Goal: Transaction & Acquisition: Purchase product/service

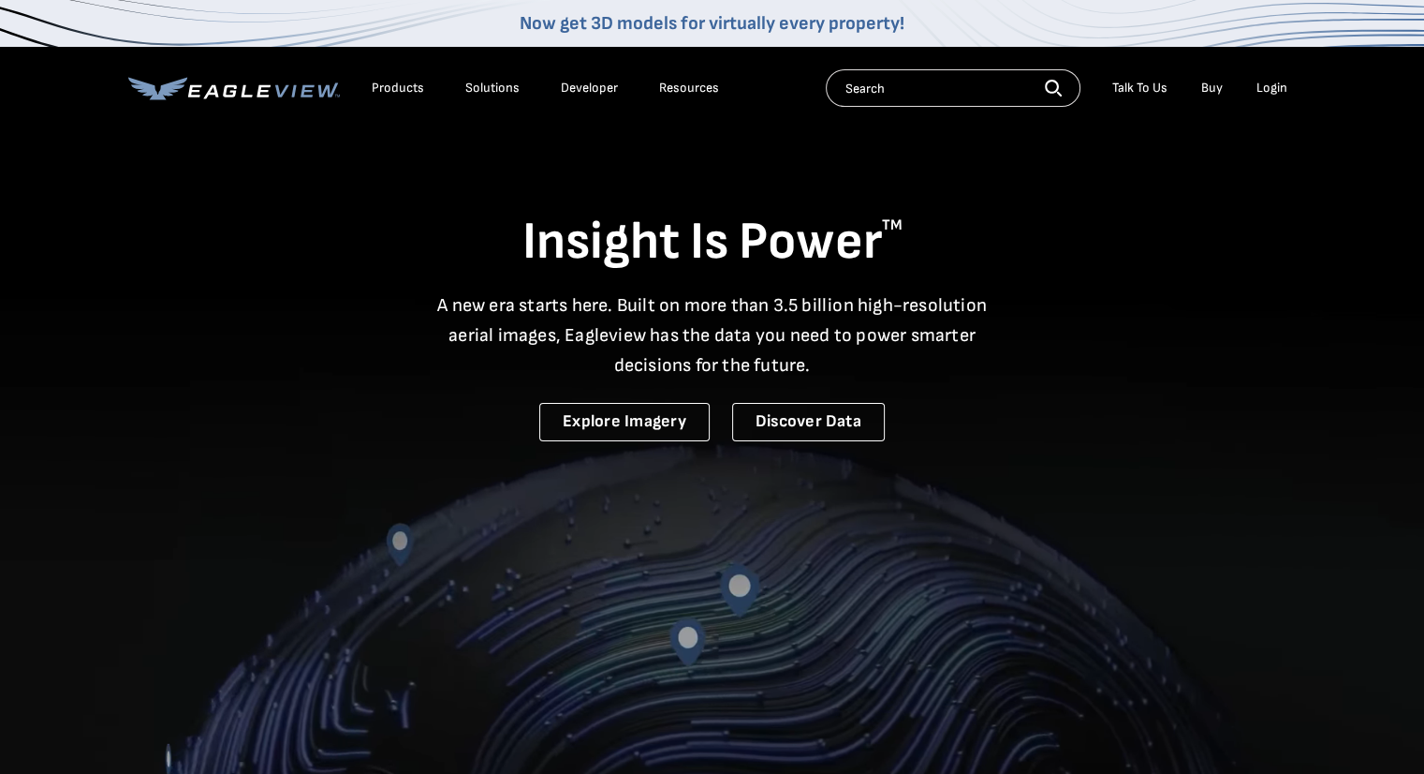
click at [1269, 92] on div "Login" at bounding box center [1272, 88] width 31 height 17
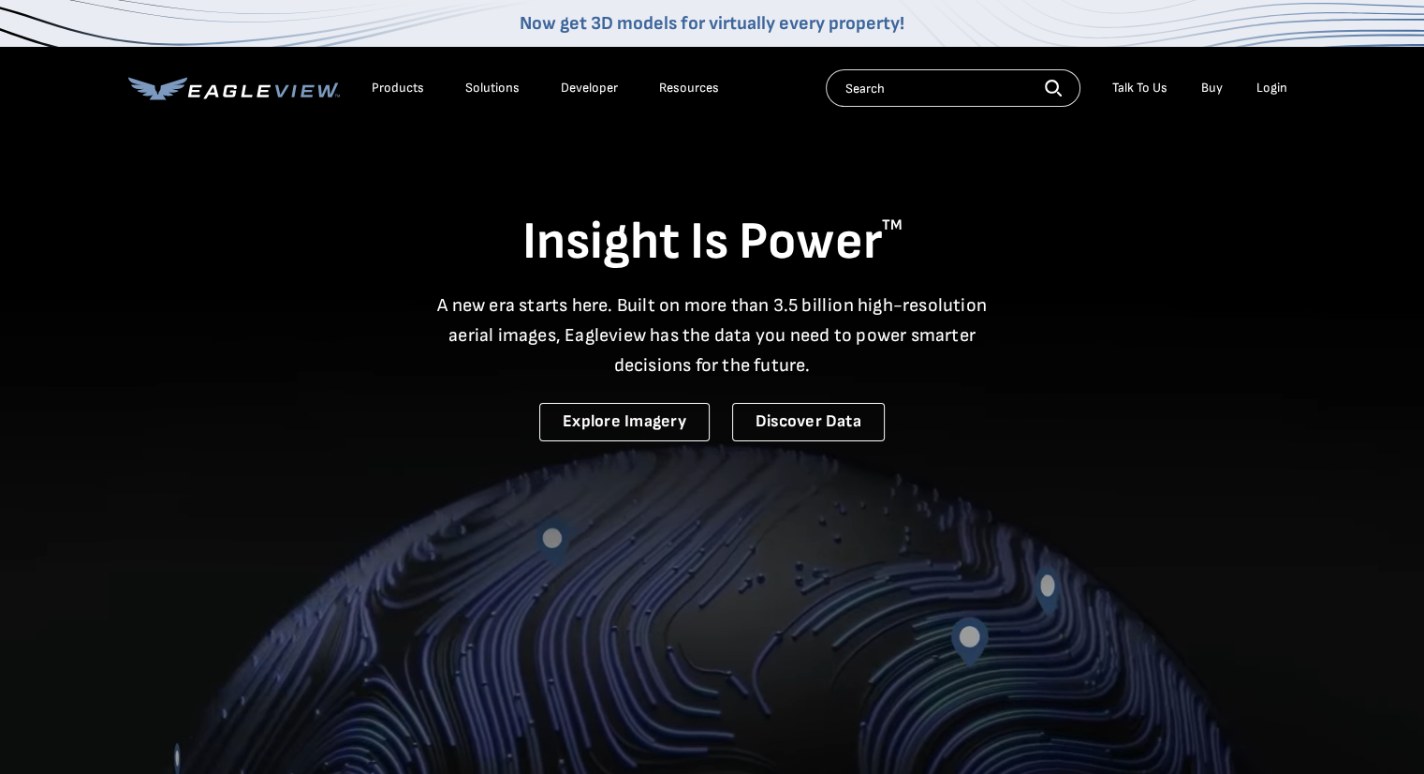
click at [1267, 86] on div "Login" at bounding box center [1272, 88] width 31 height 17
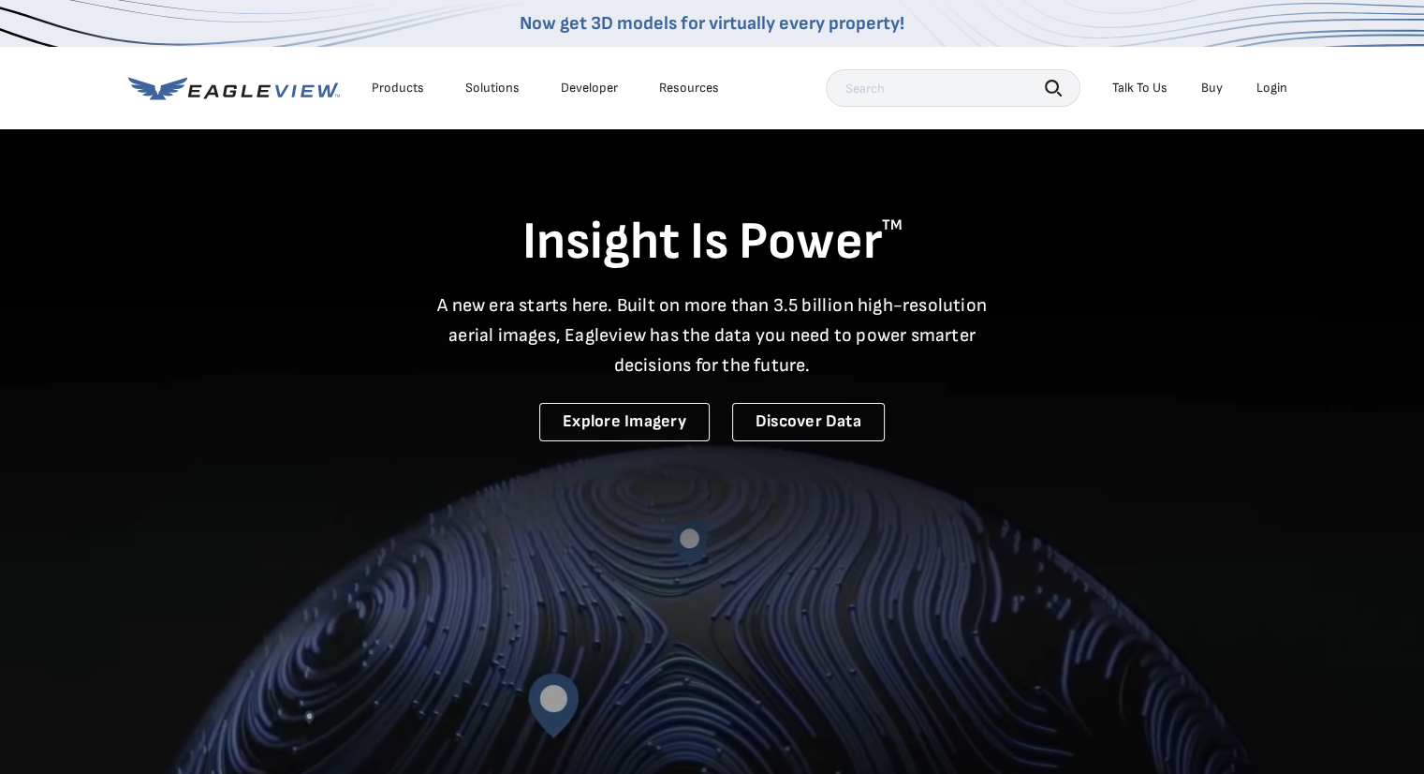
click at [1260, 83] on div "Login" at bounding box center [1272, 88] width 31 height 17
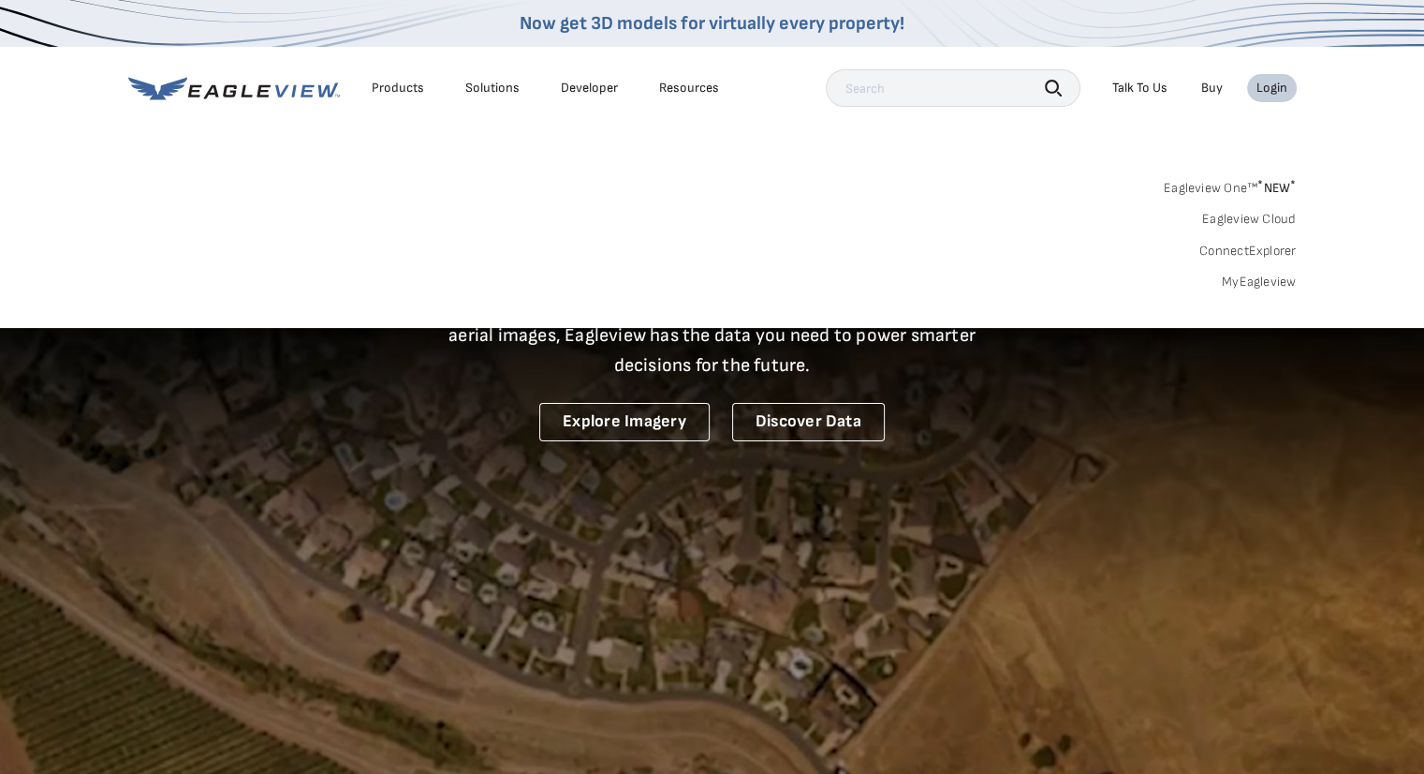
click at [1244, 274] on link "MyEagleview" at bounding box center [1259, 281] width 75 height 17
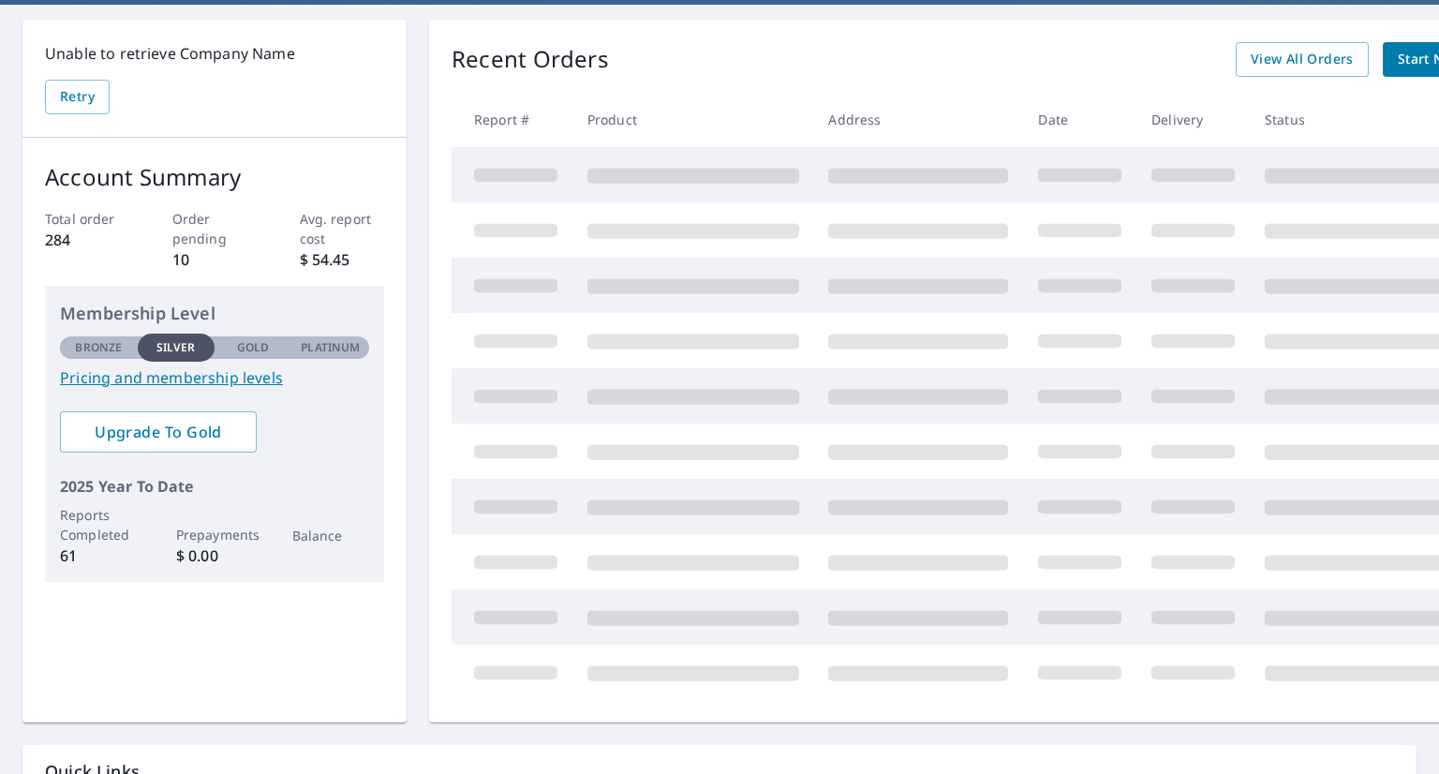
scroll to position [187, 0]
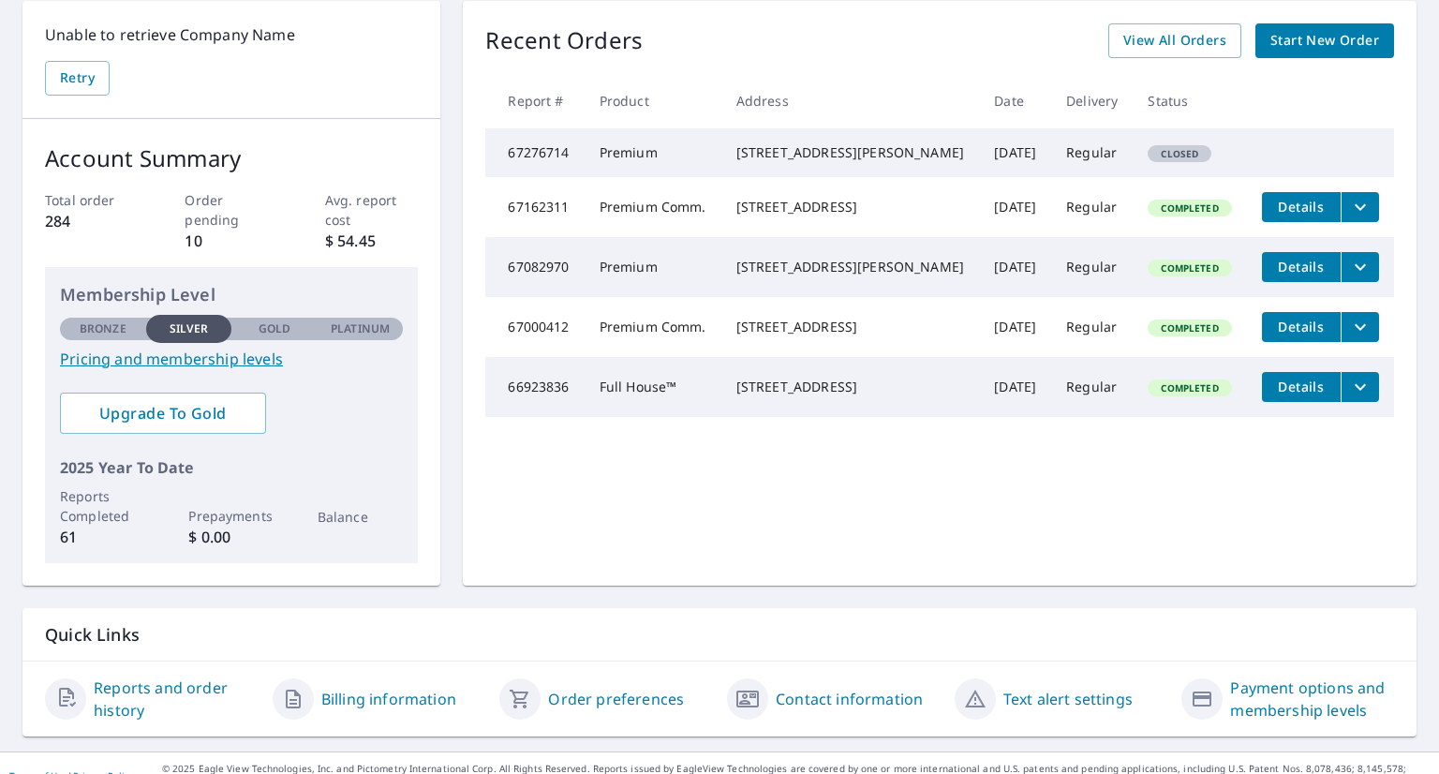
click at [1149, 160] on span "Closed" at bounding box center [1179, 153] width 60 height 13
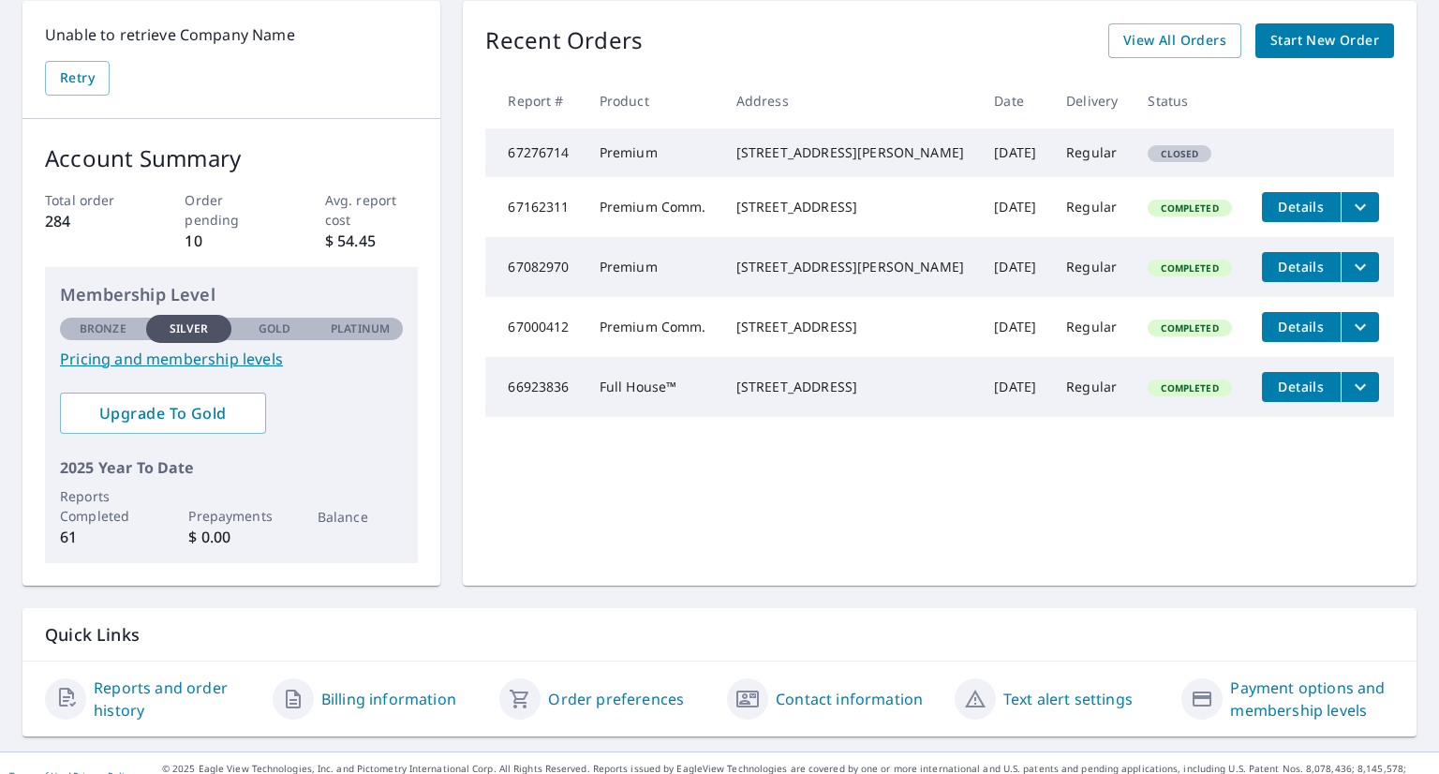
click at [538, 507] on div "Recent Orders View All Orders Start New Order Report # Product Address Date Del…" at bounding box center [939, 293] width 953 height 584
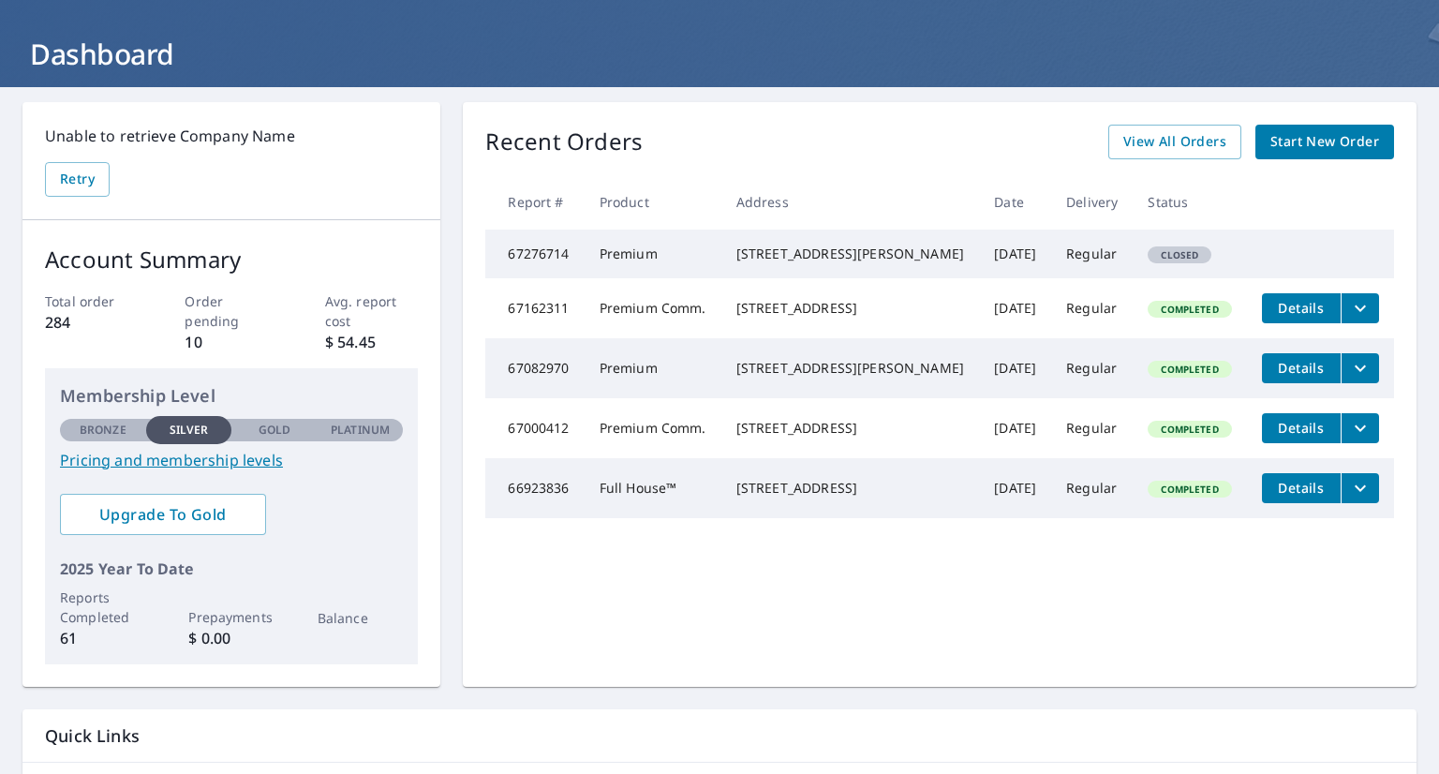
scroll to position [0, 0]
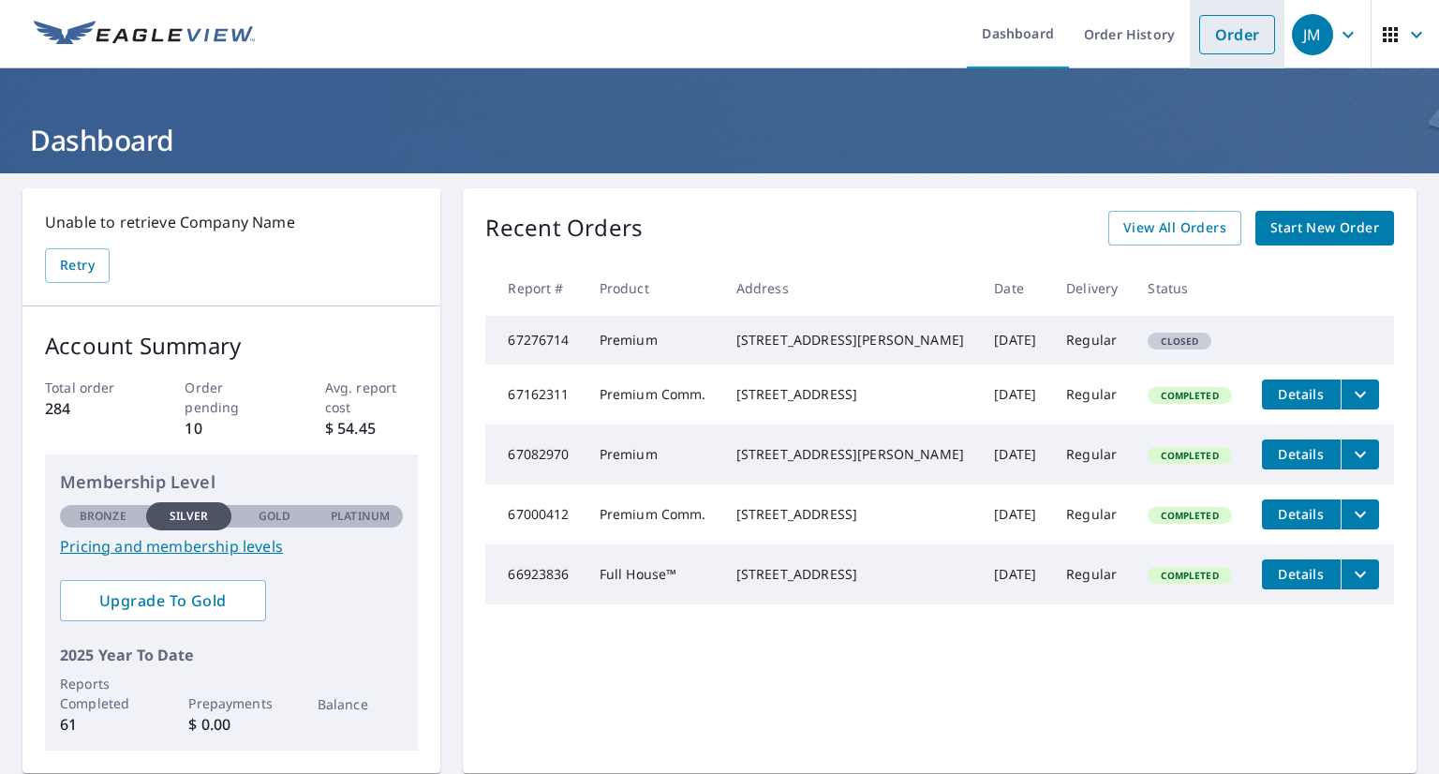
click at [1230, 34] on link "Order" at bounding box center [1237, 34] width 76 height 39
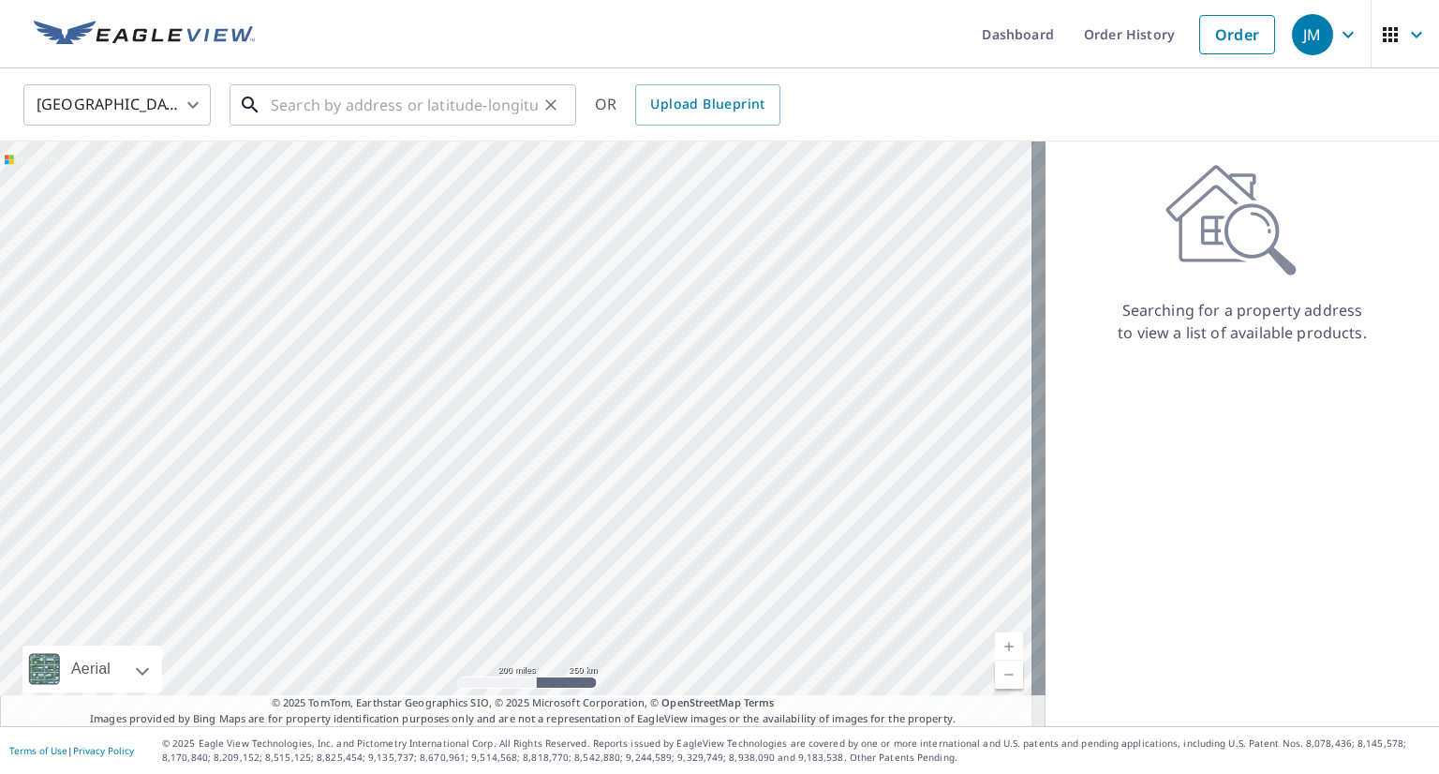
click at [307, 102] on input "text" at bounding box center [404, 105] width 267 height 52
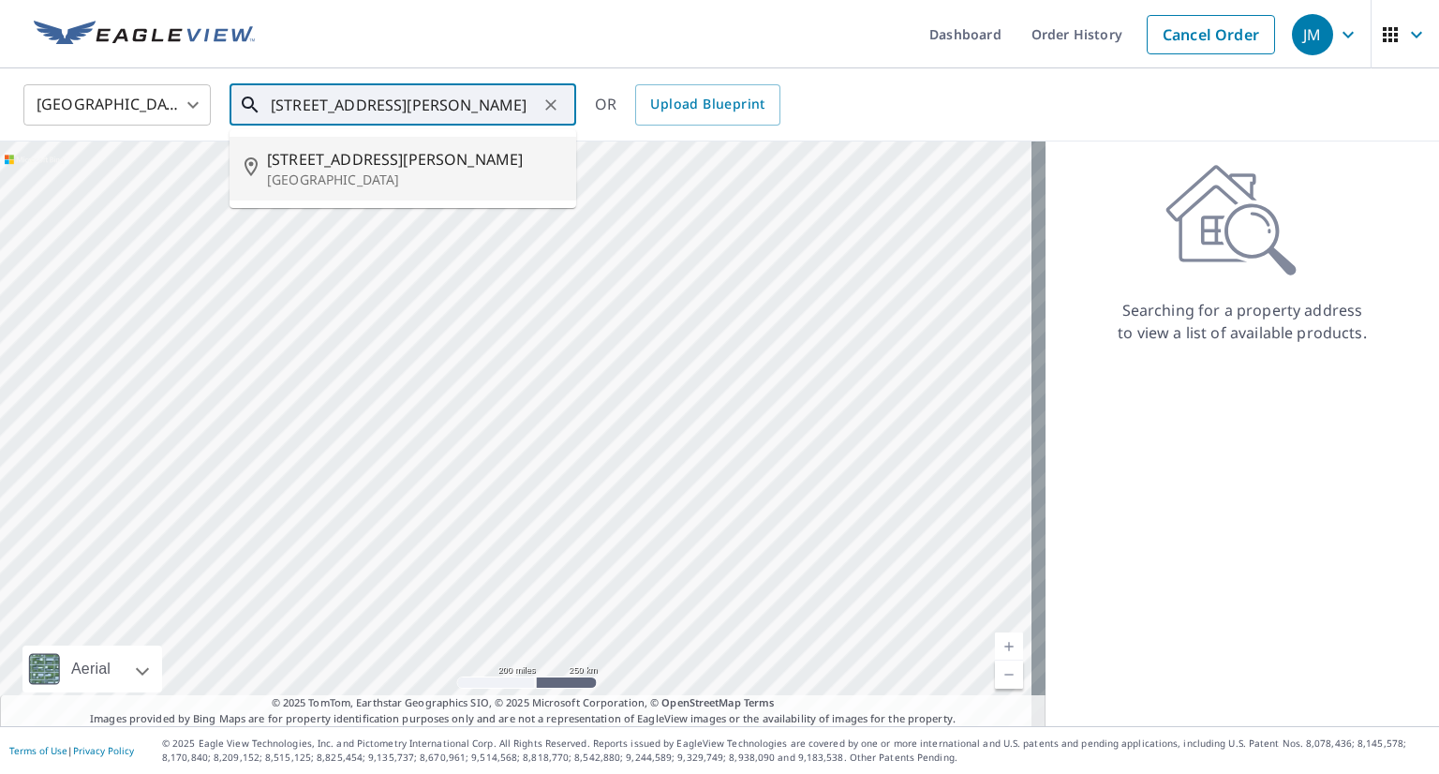
click at [335, 158] on span "[STREET_ADDRESS][PERSON_NAME]" at bounding box center [414, 159] width 294 height 22
type input "[STREET_ADDRESS][PERSON_NAME]"
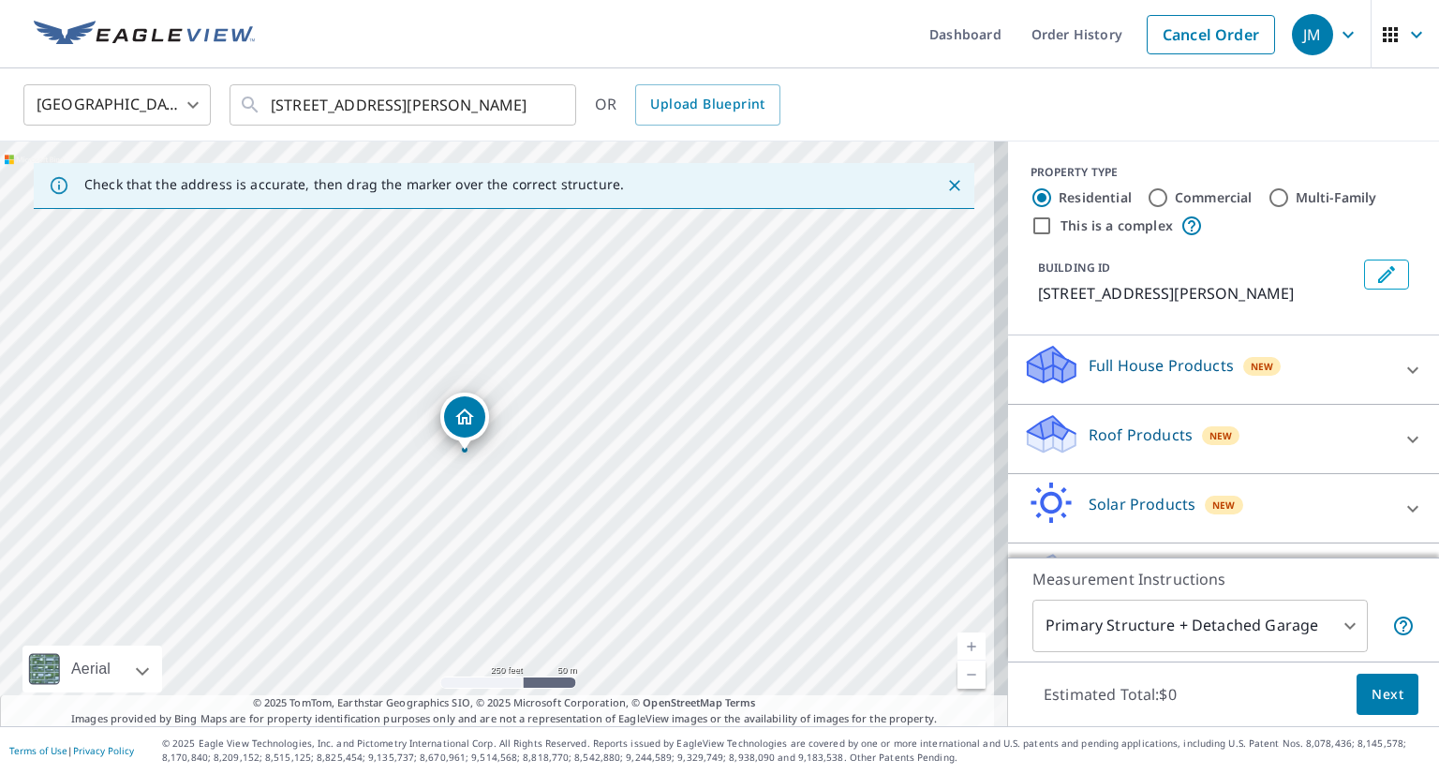
drag, startPoint x: 494, startPoint y: 395, endPoint x: 462, endPoint y: 415, distance: 38.2
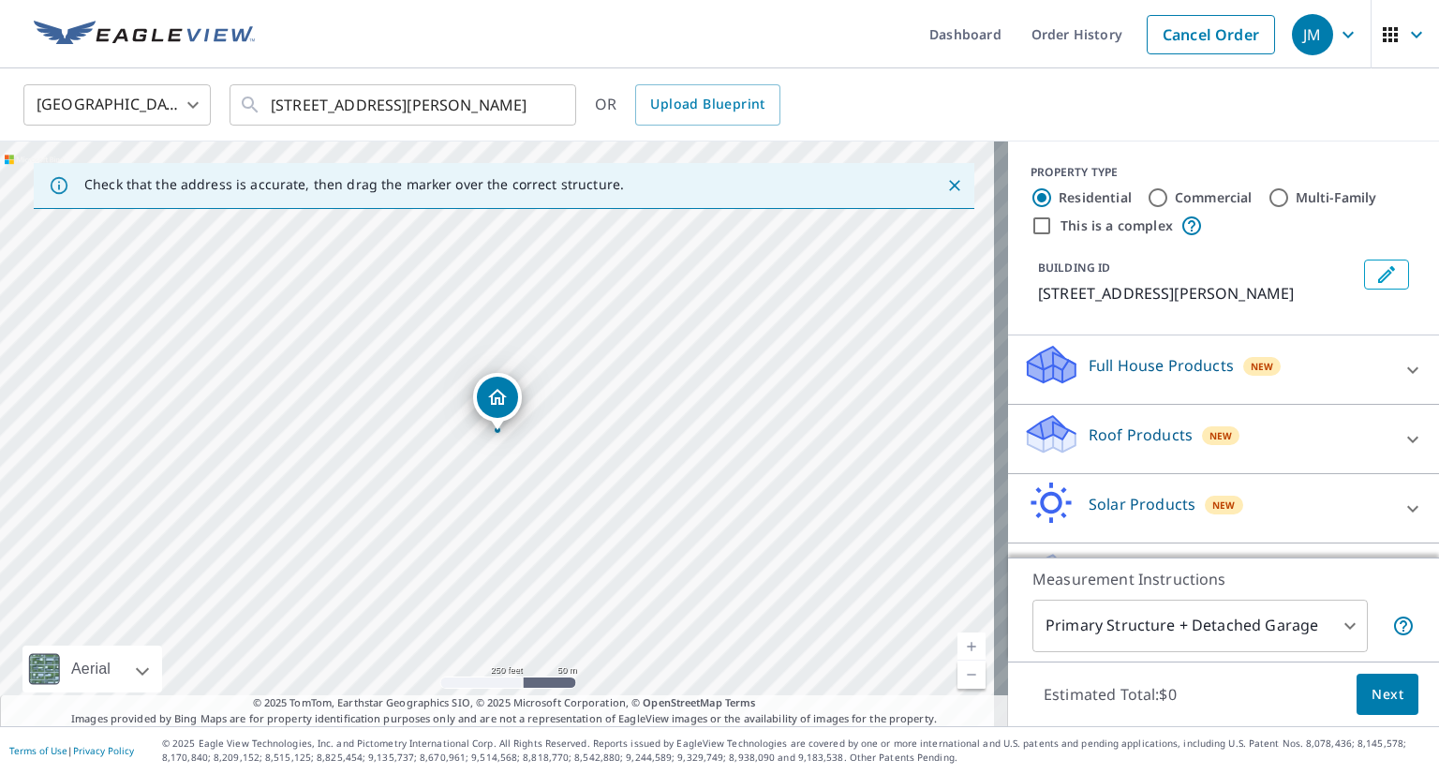
click at [1401, 450] on icon at bounding box center [1412, 439] width 22 height 22
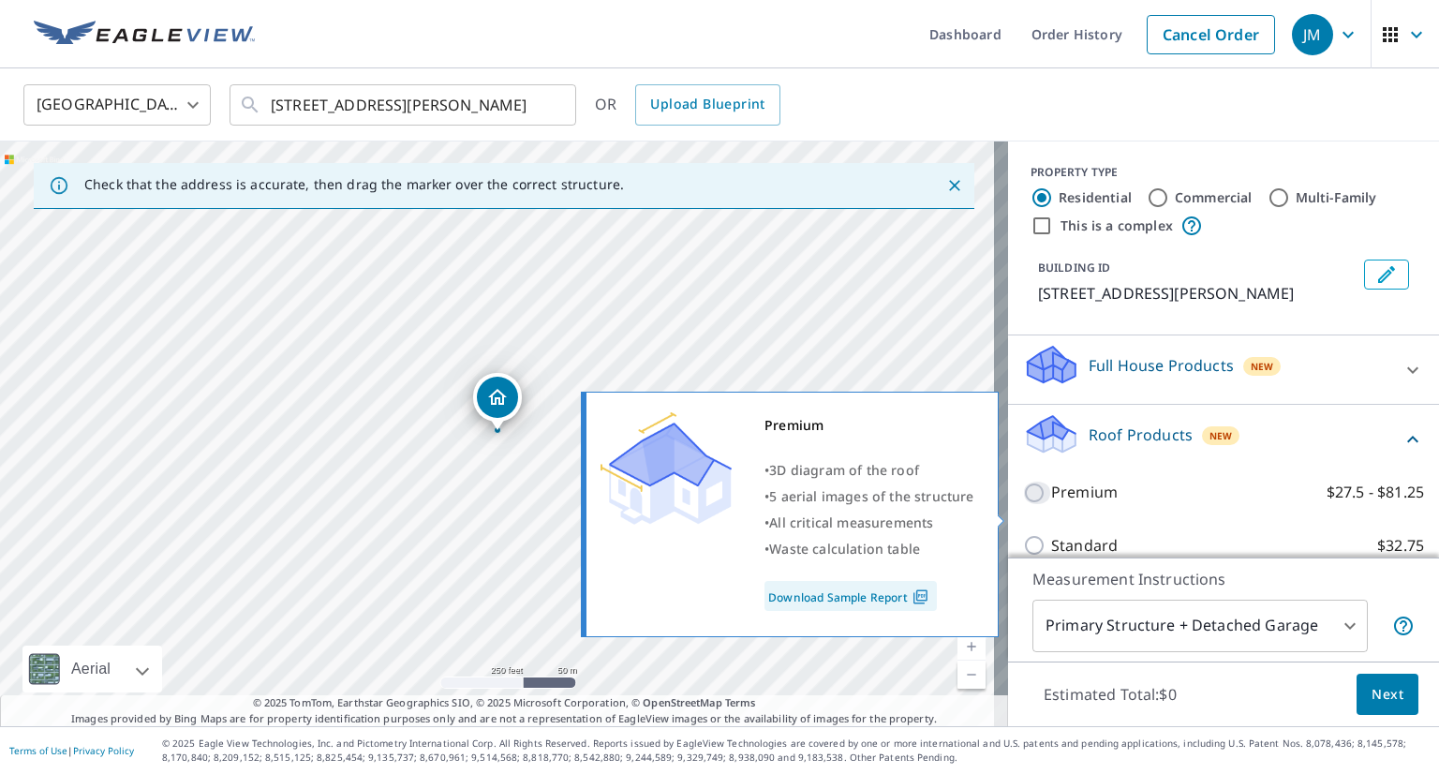
click at [1023, 504] on input "Premium $27.5 - $81.25" at bounding box center [1037, 492] width 28 height 22
checkbox input "true"
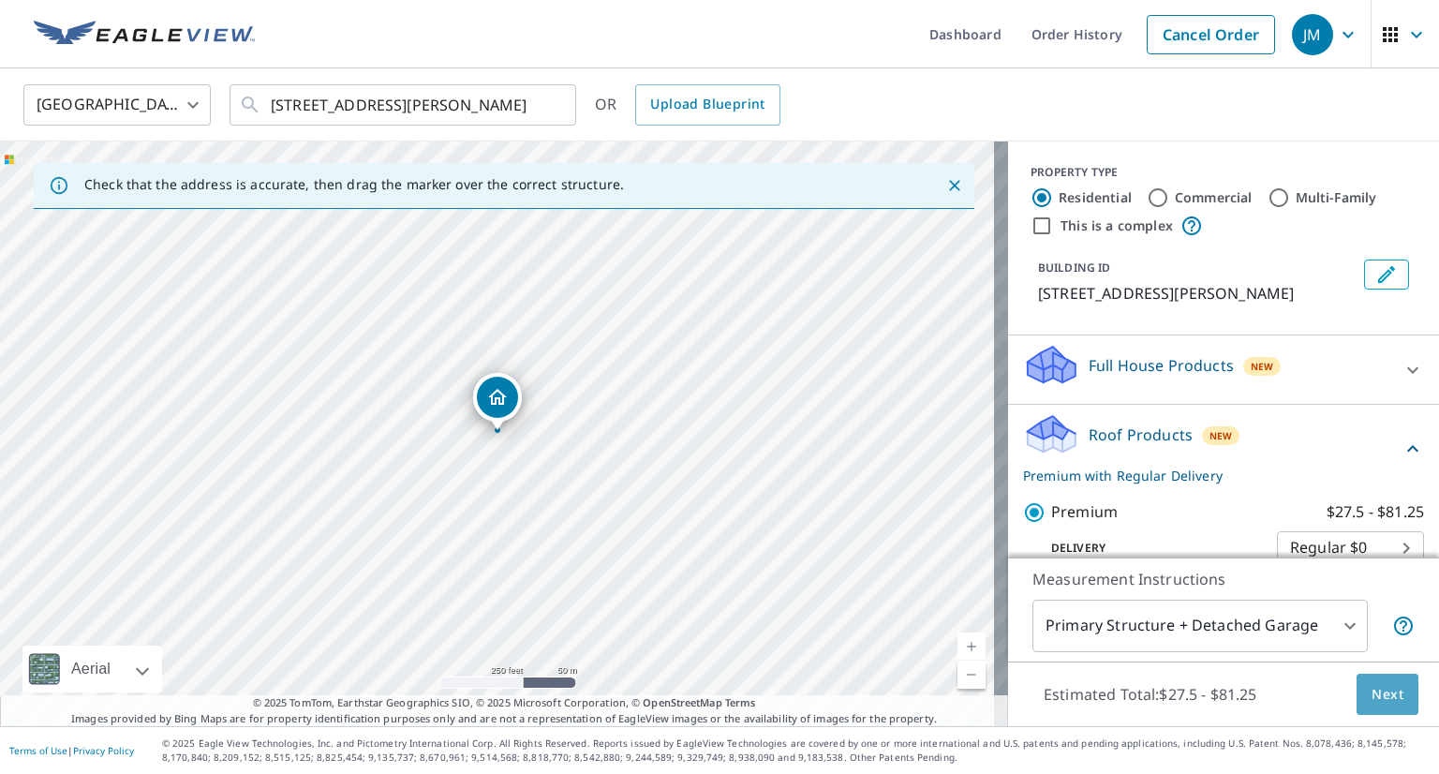
click at [1373, 694] on span "Next" at bounding box center [1387, 694] width 32 height 23
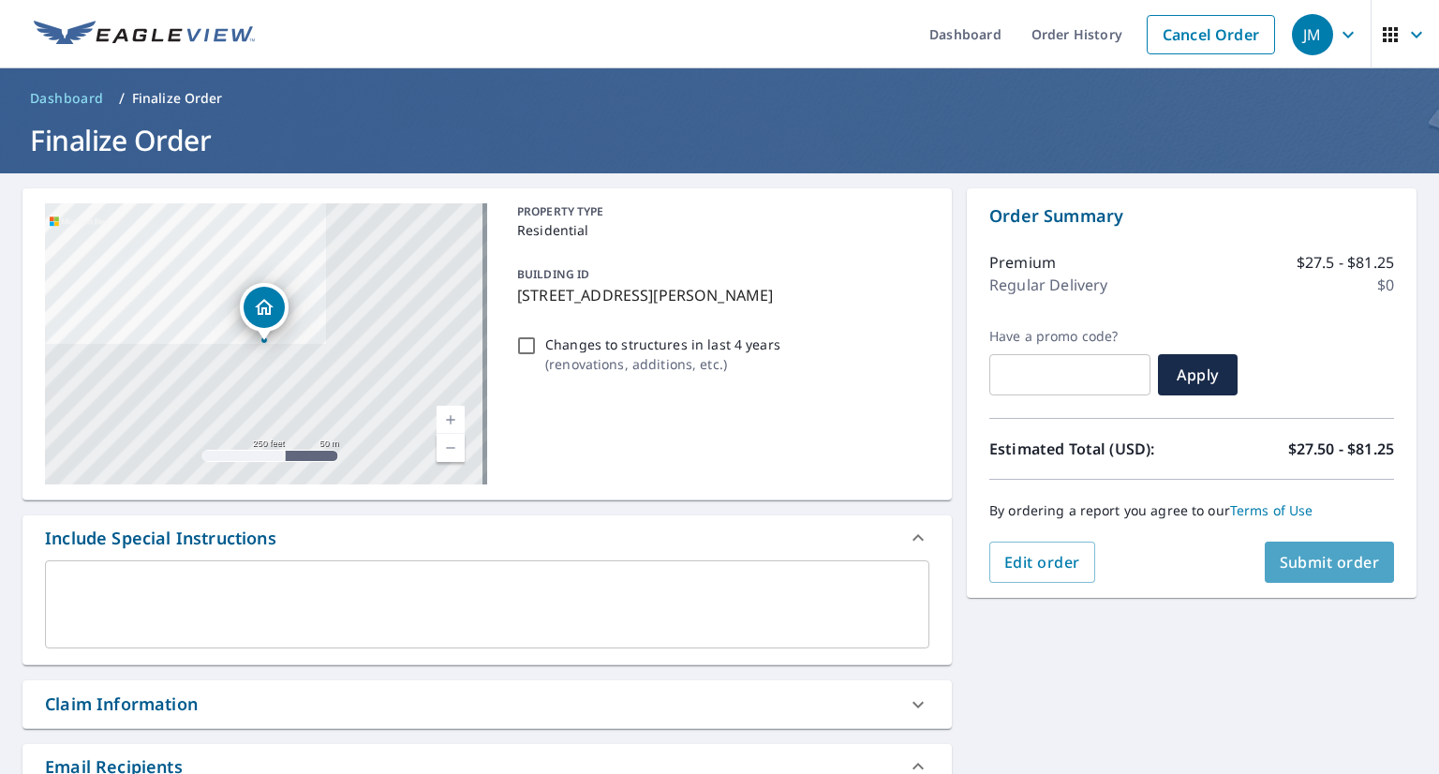
click at [1310, 567] on span "Submit order" at bounding box center [1329, 562] width 100 height 21
